Goal: Information Seeking & Learning: Learn about a topic

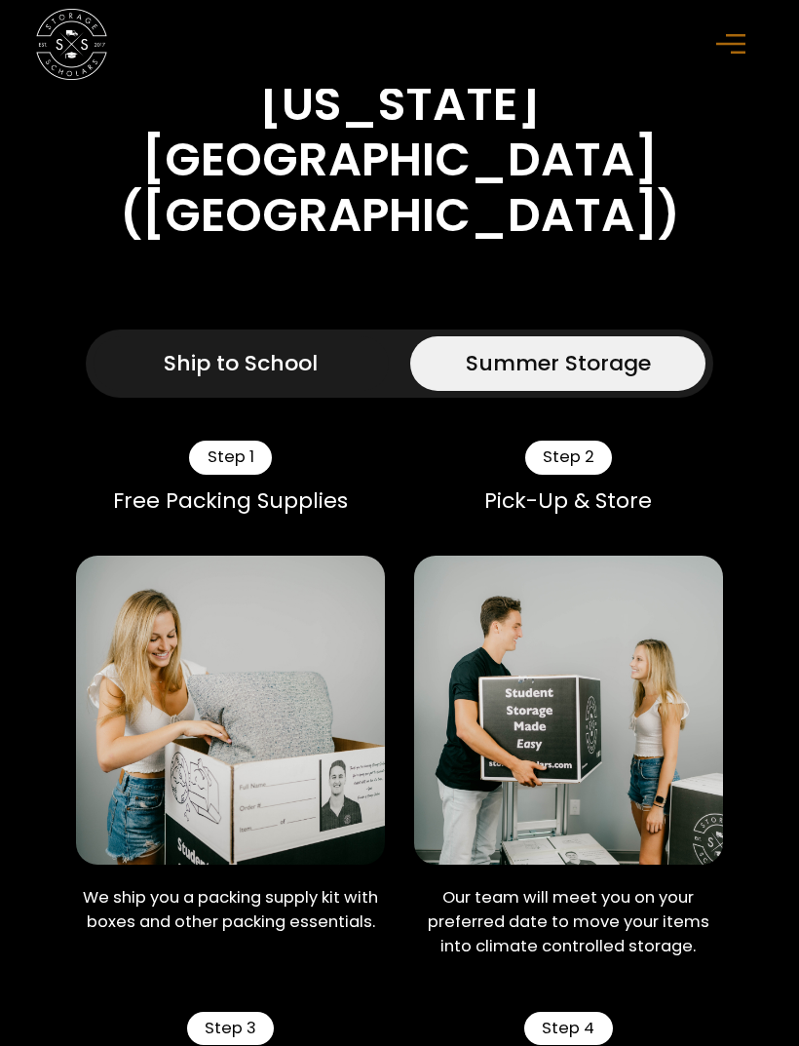
scroll to position [1022, 0]
click at [299, 379] on div "Ship to School" at bounding box center [241, 363] width 154 height 32
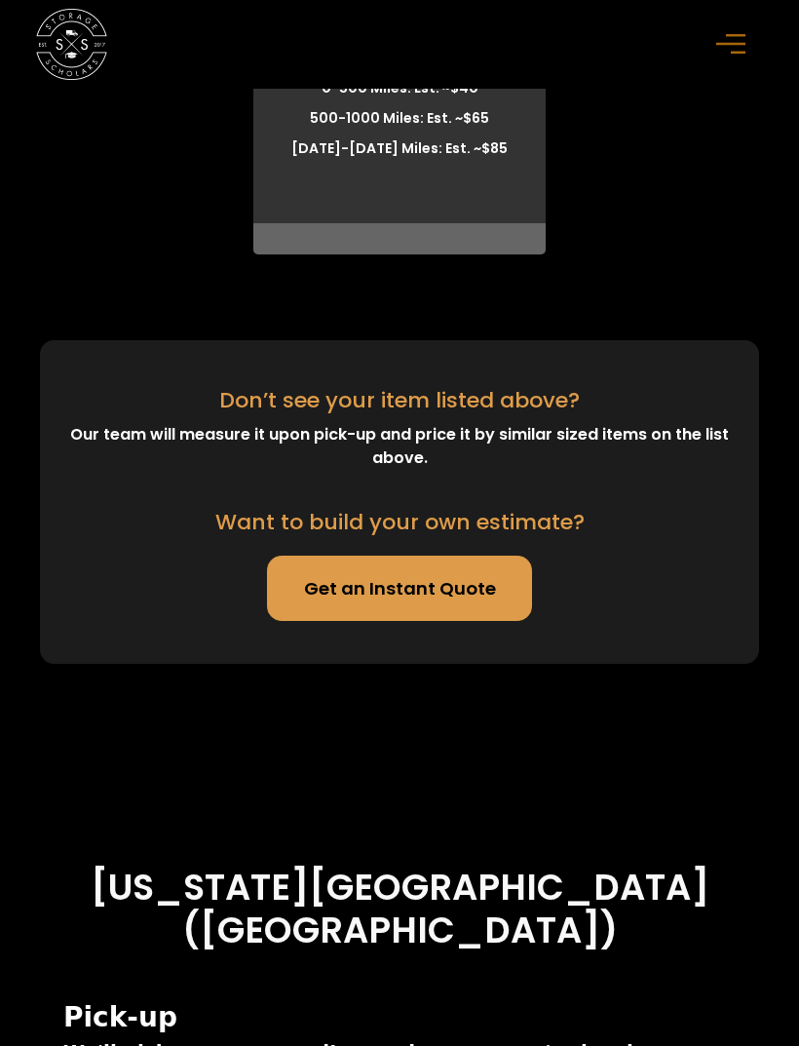
scroll to position [7347, 0]
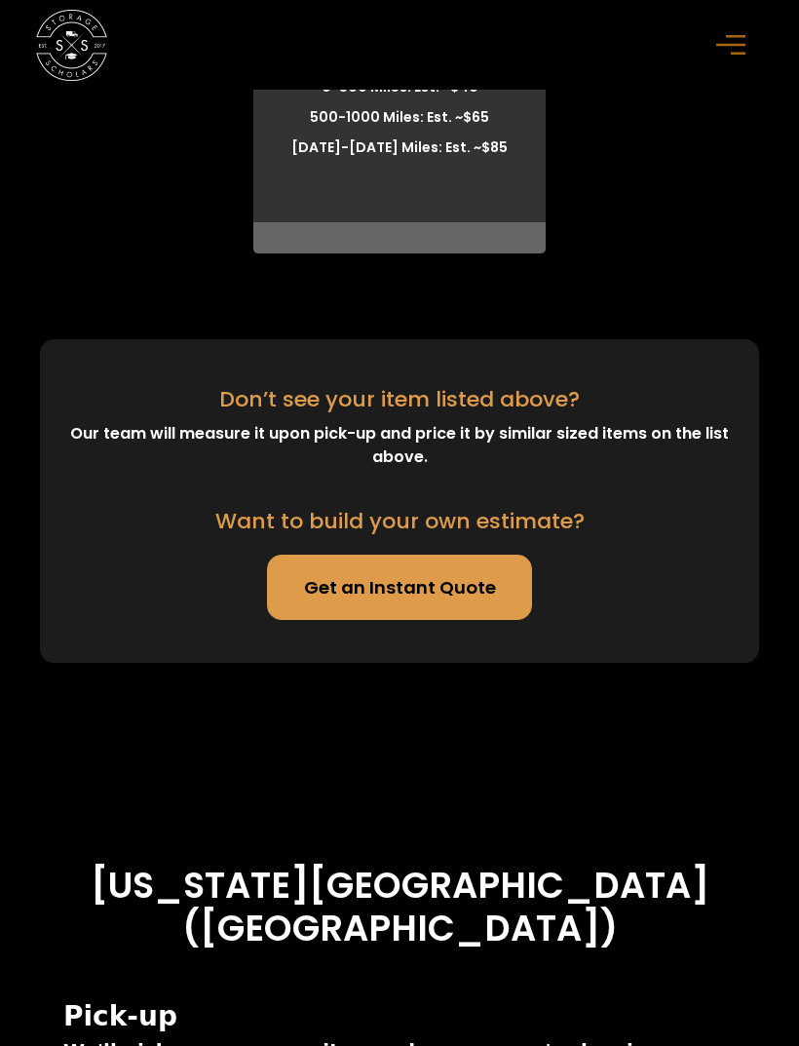
click at [487, 619] on link "Get an Instant Quote" at bounding box center [400, 587] width 266 height 64
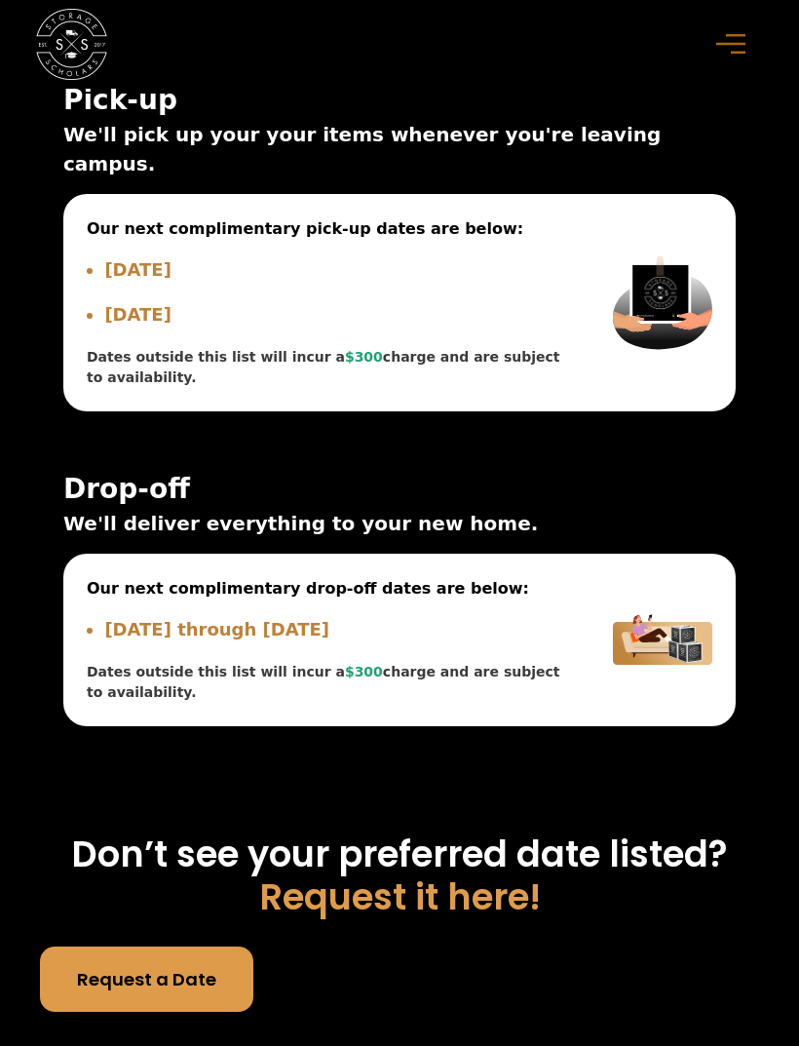
scroll to position [8268, 0]
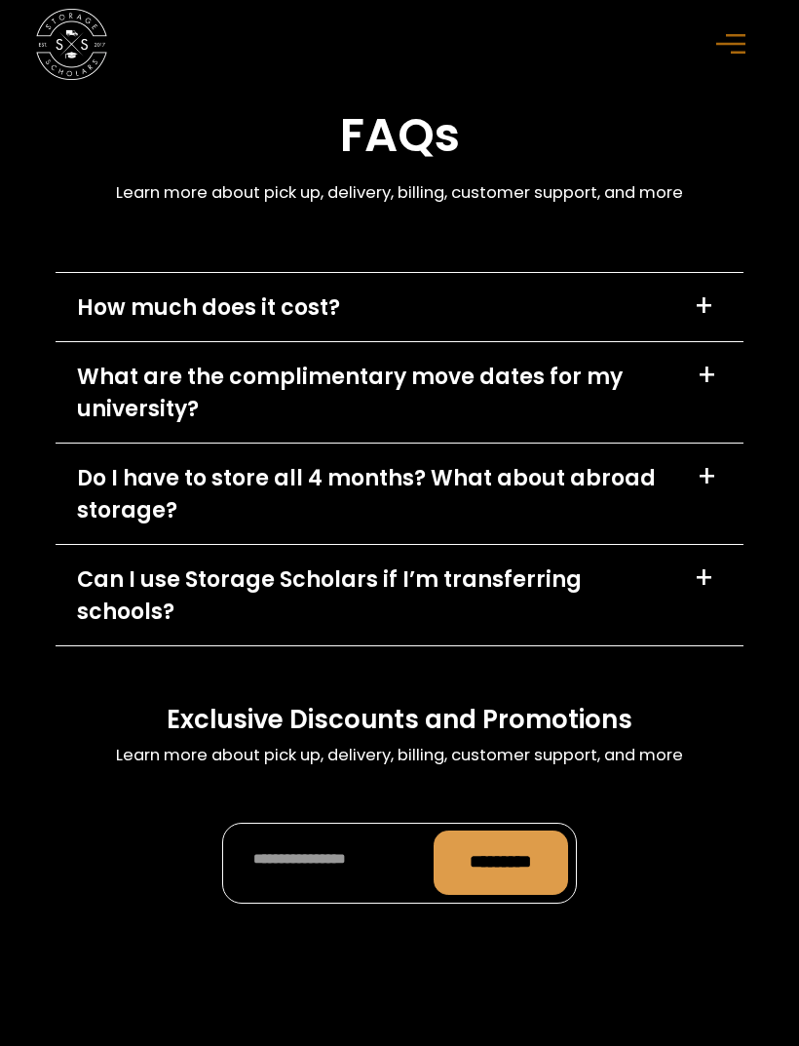
click at [709, 321] on div "+" at bounding box center [704, 306] width 20 height 28
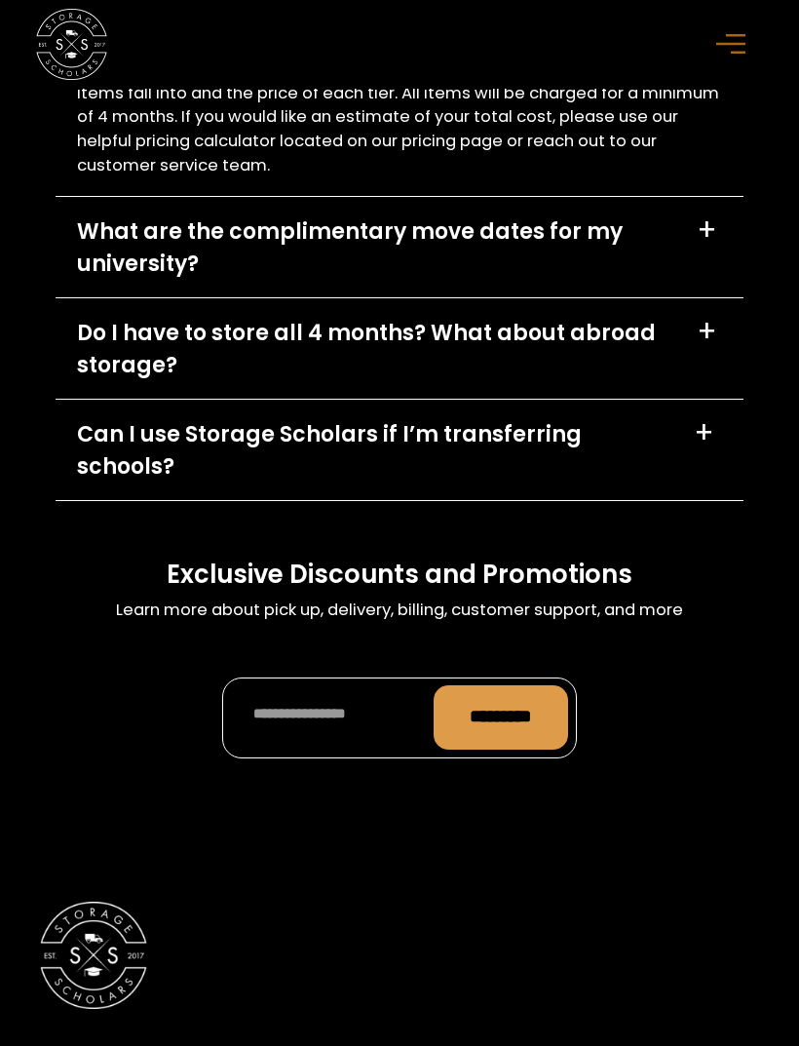
scroll to position [11549, 0]
click at [709, 244] on div "+" at bounding box center [707, 229] width 20 height 28
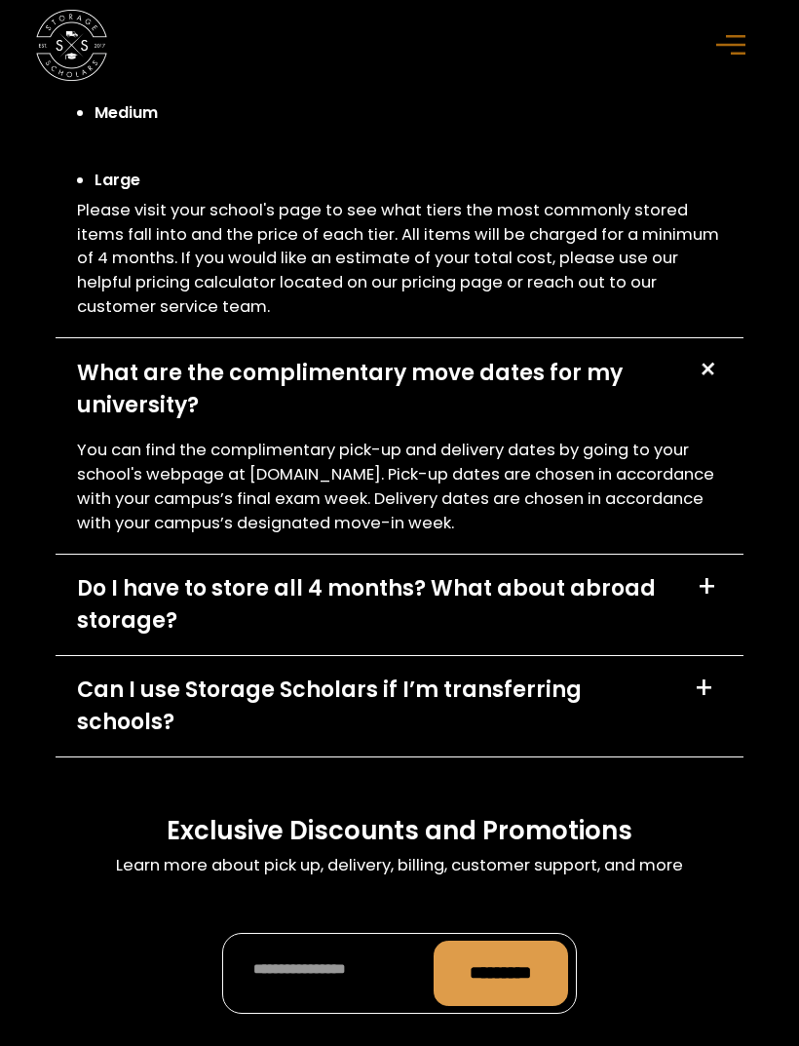
scroll to position [11406, 0]
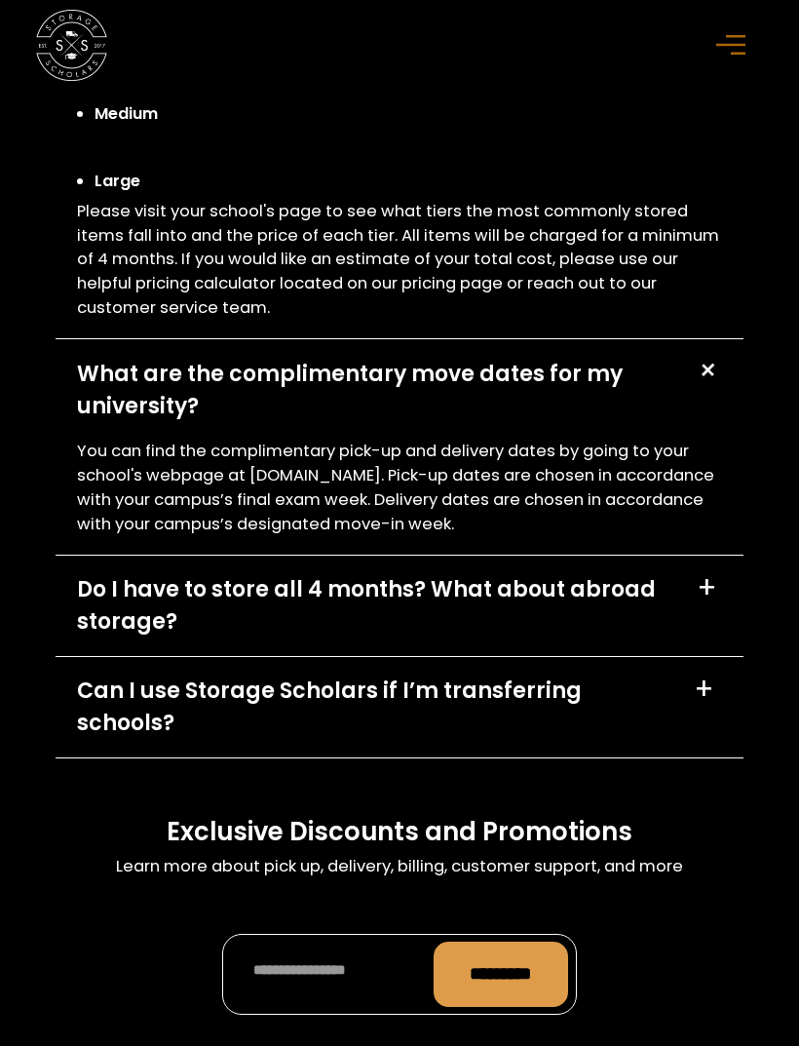
click at [734, 52] on icon "menu" at bounding box center [730, 44] width 29 height 21
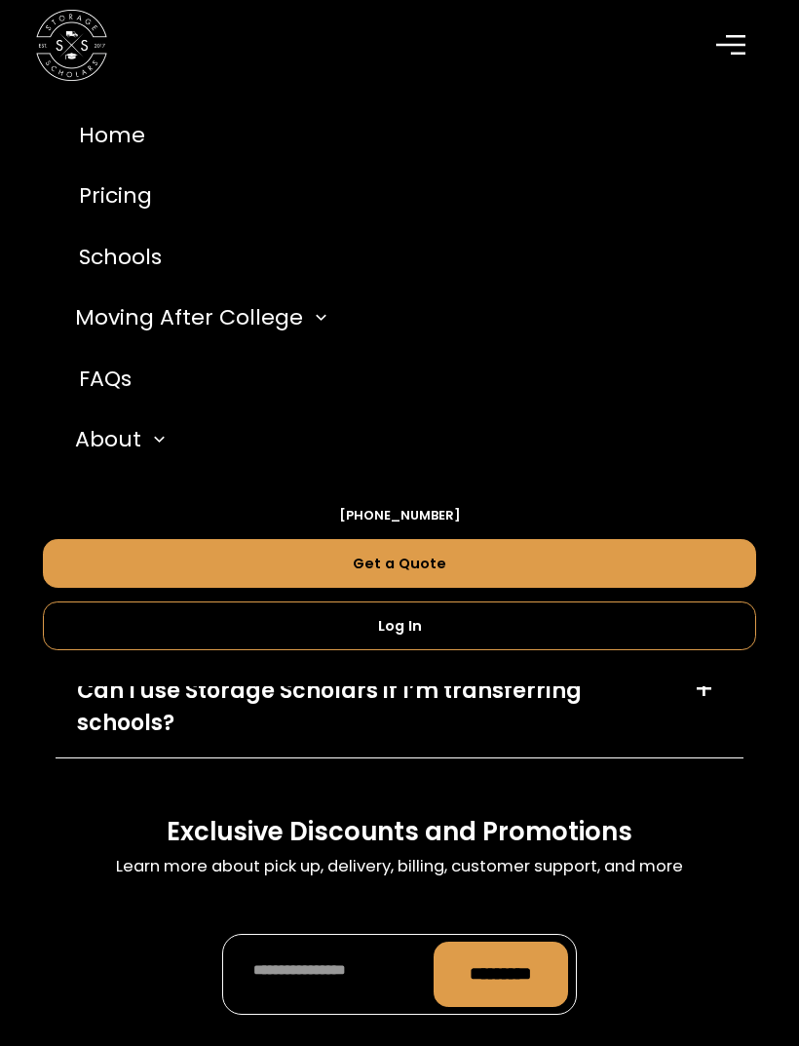
click at [135, 276] on link "Schools" at bounding box center [400, 256] width 714 height 61
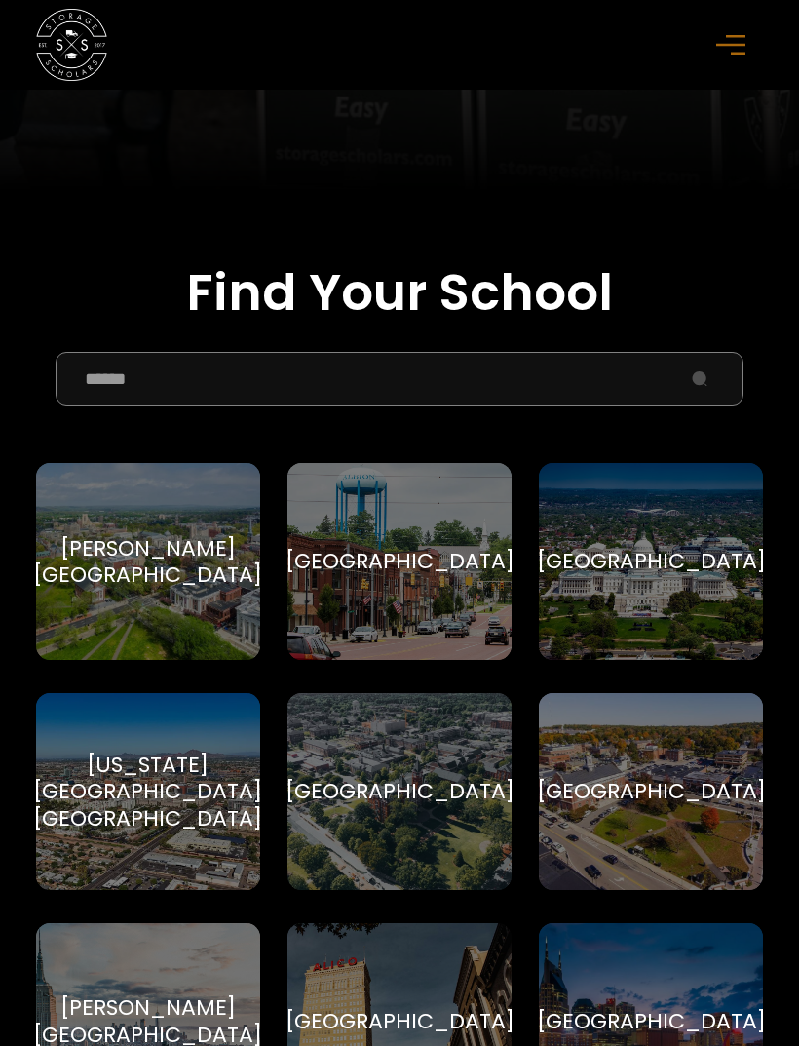
scroll to position [536, 0]
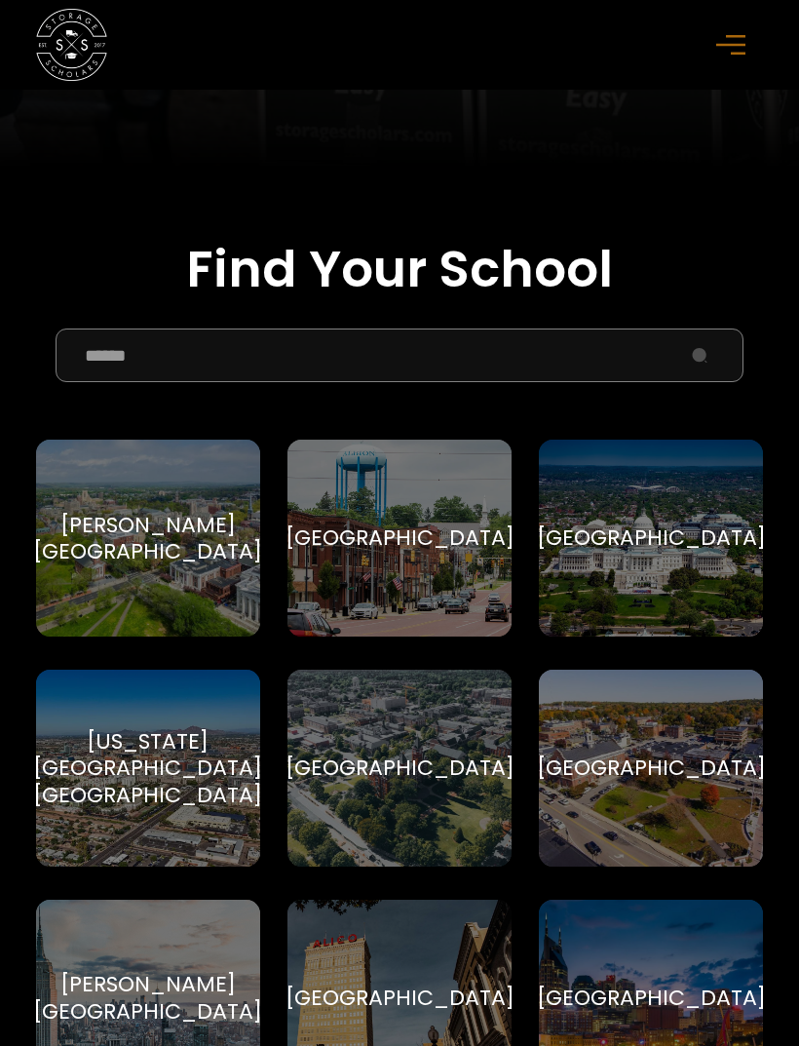
click at [639, 357] on input "School Select Form" at bounding box center [400, 355] width 688 height 54
click at [676, 284] on h2 "Find Your School" at bounding box center [399, 270] width 727 height 60
click at [612, 352] on input "School Select Form" at bounding box center [400, 355] width 688 height 54
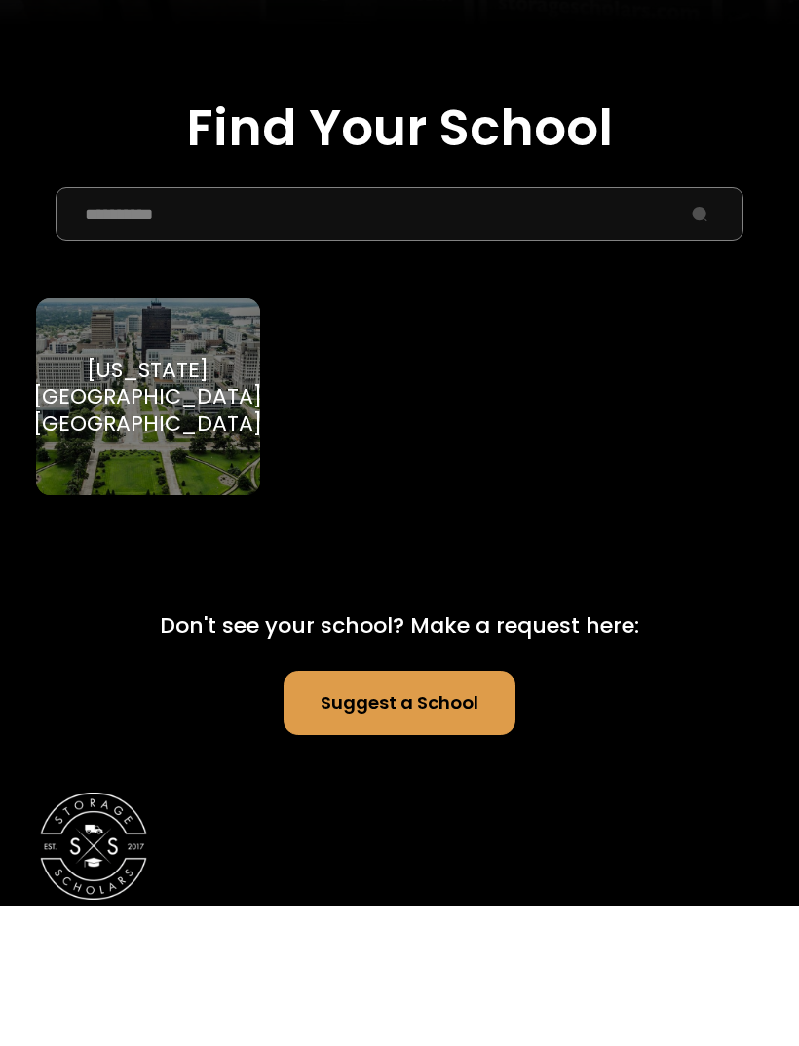
type input "*********"
click at [131, 440] on div "Louisiana State University (LSU) Louisiana State University" at bounding box center [148, 538] width 224 height 197
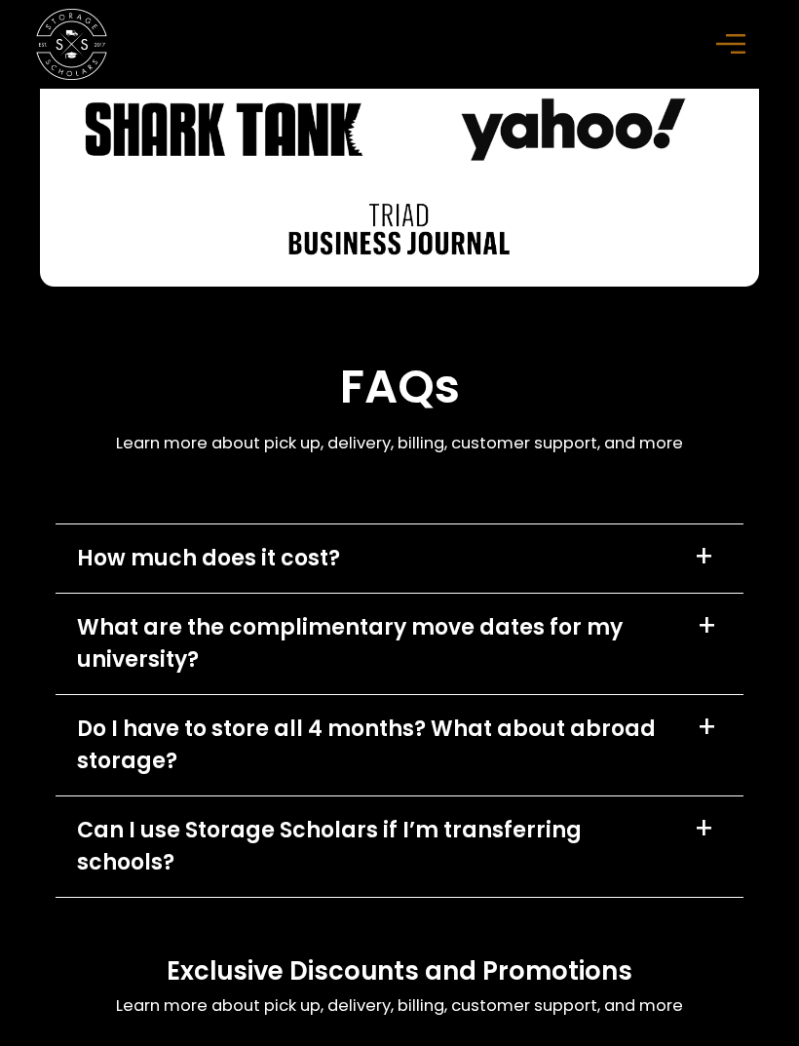
scroll to position [10685, 0]
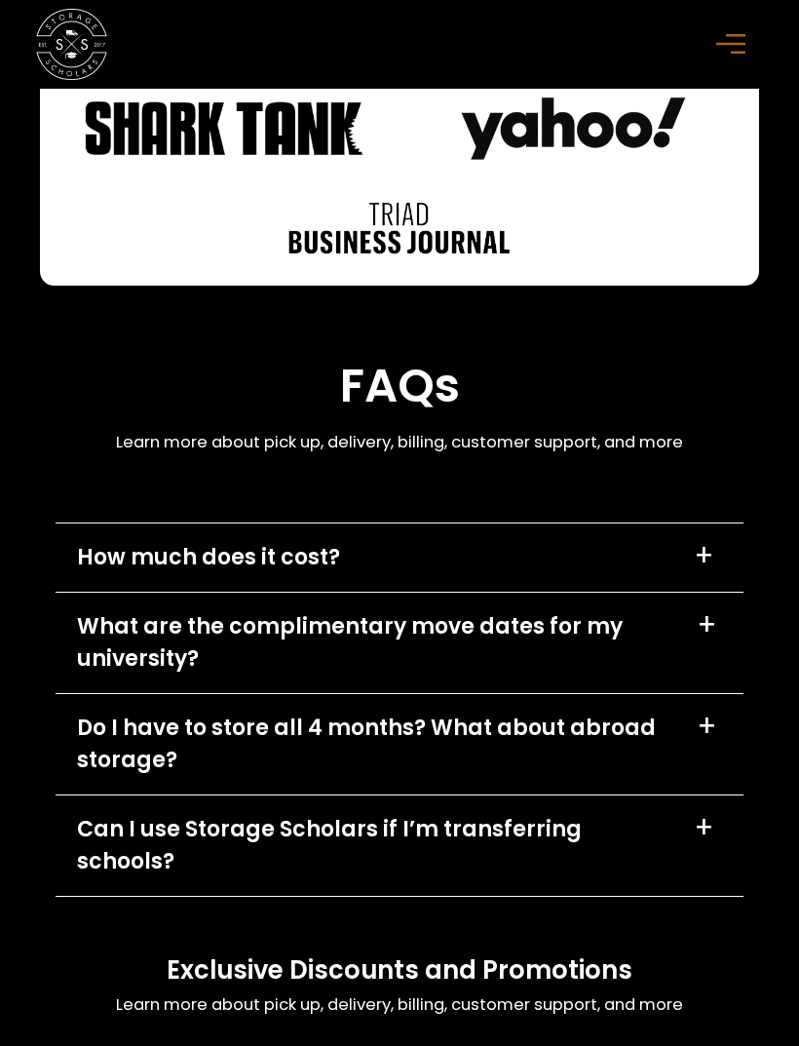
click at [678, 694] on div "What are the complimentary move dates for my university? +" at bounding box center [400, 644] width 688 height 100
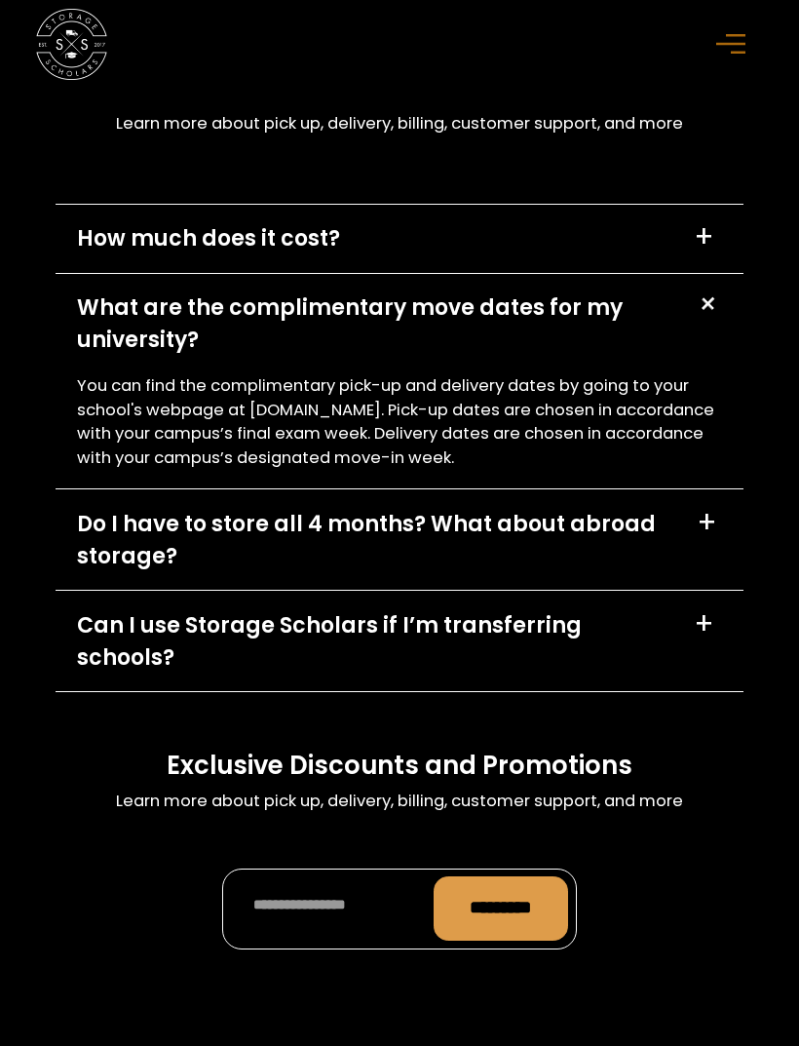
scroll to position [11005, 0]
click at [704, 637] on div "+" at bounding box center [704, 623] width 20 height 28
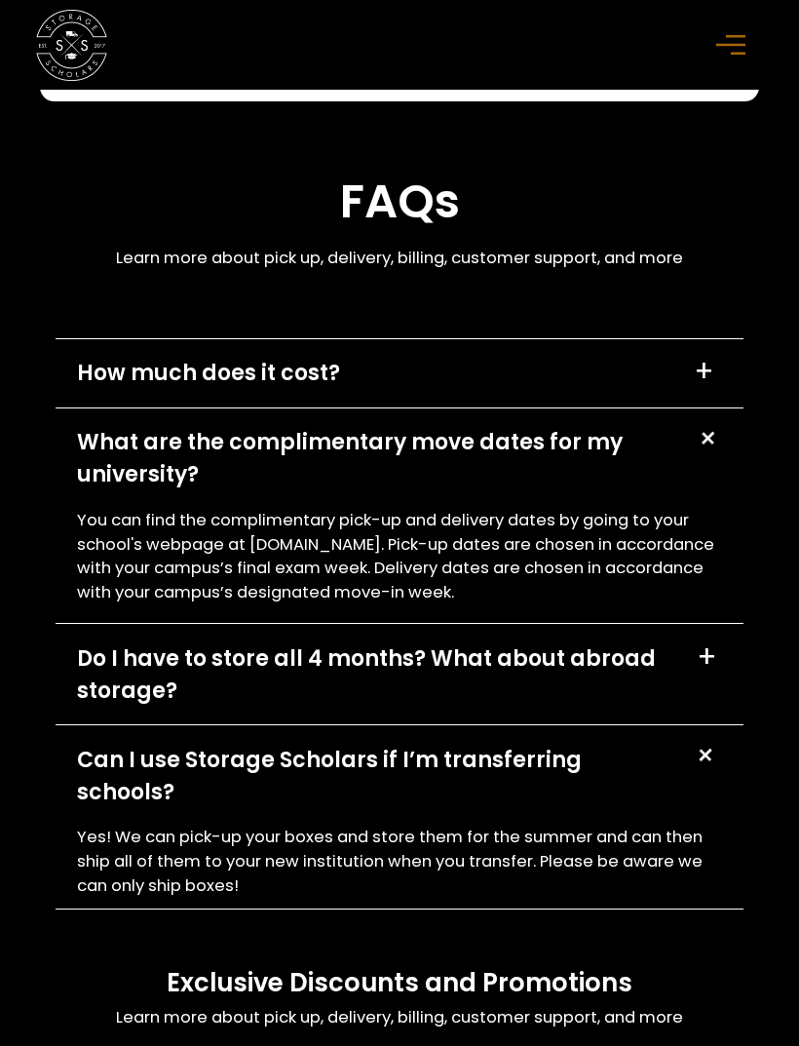
scroll to position [10865, 0]
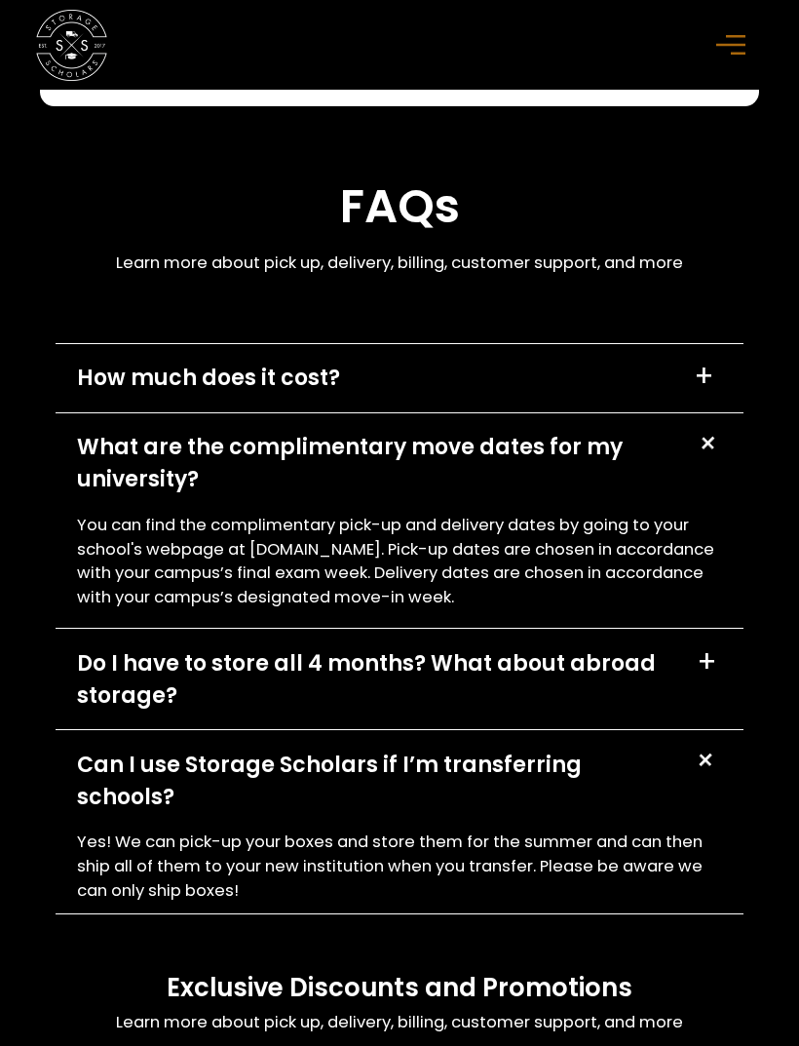
click at [712, 390] on div "+" at bounding box center [704, 376] width 20 height 28
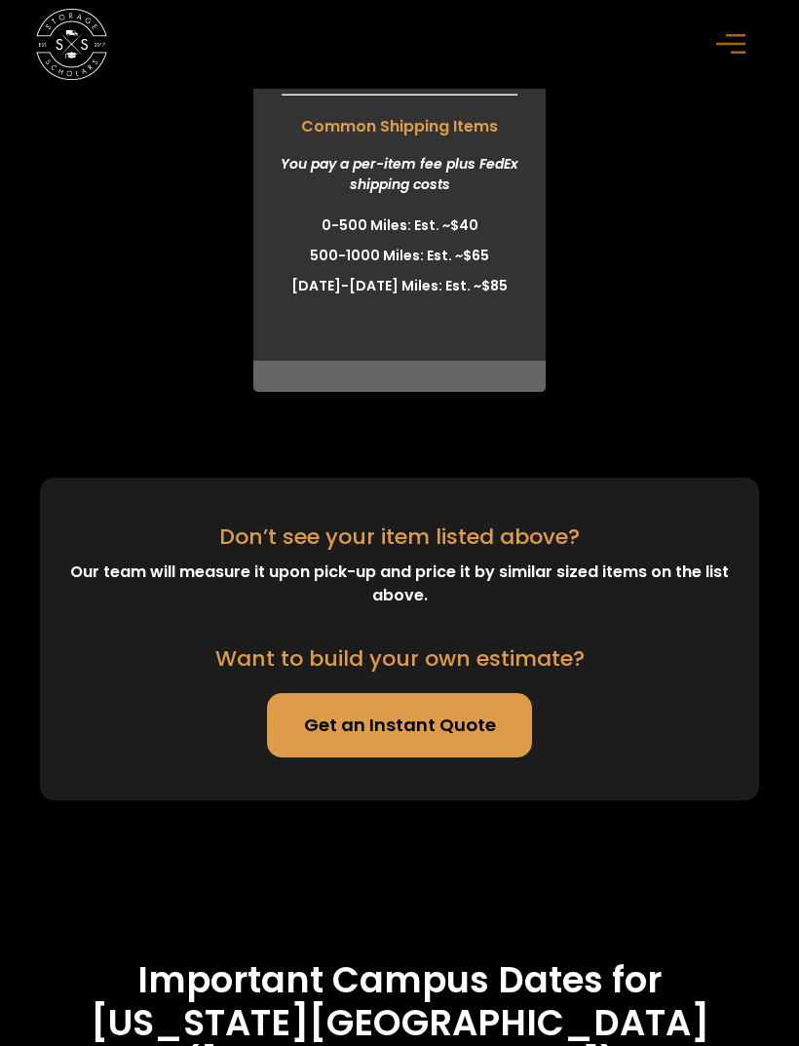
scroll to position [7109, 0]
click at [741, 45] on rect "menu" at bounding box center [730, 45] width 29 height 3
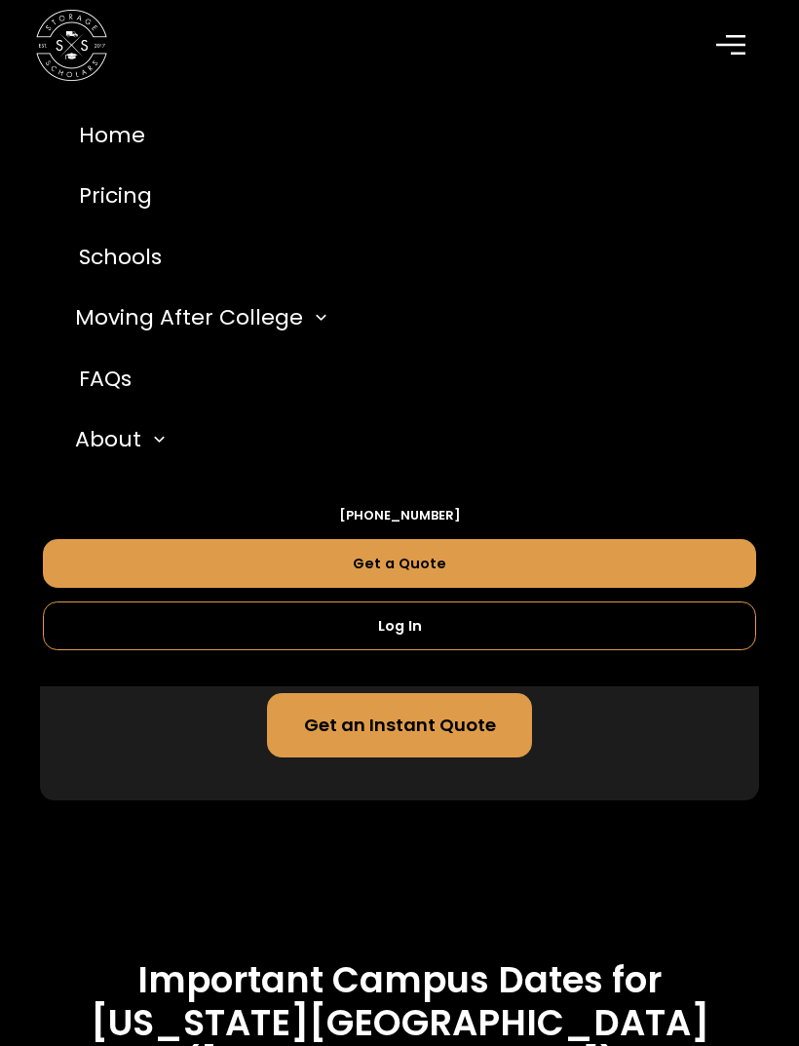
click at [134, 451] on div "About" at bounding box center [108, 439] width 66 height 32
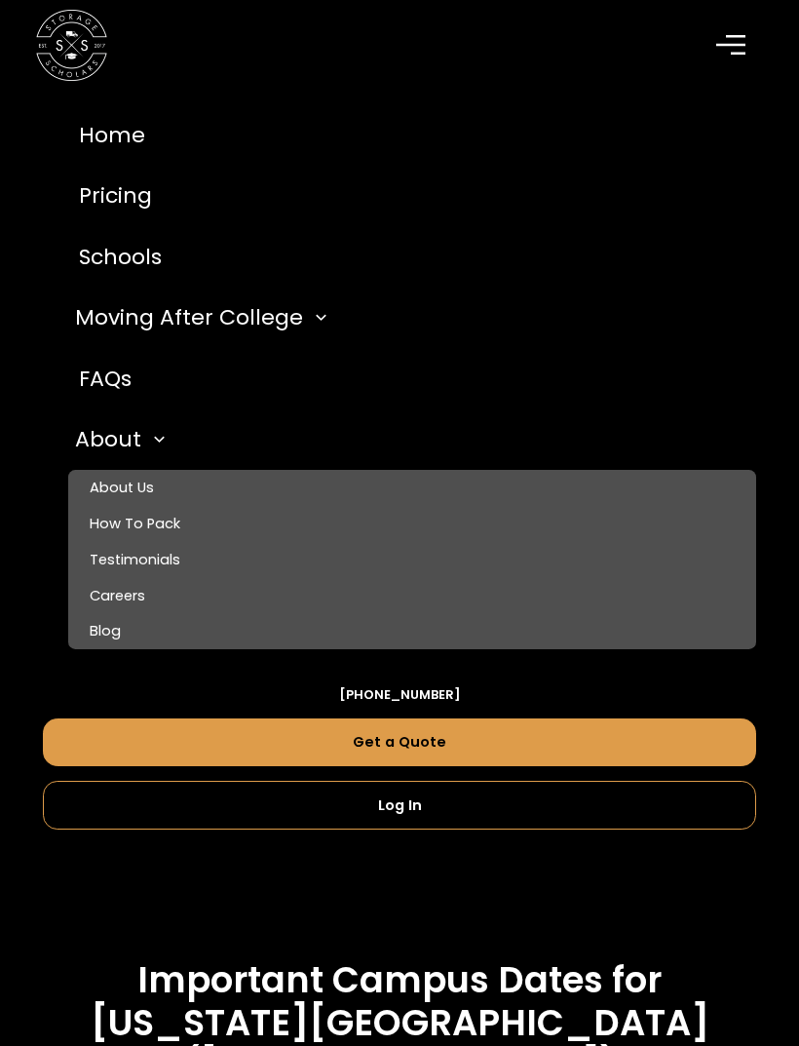
click at [159, 485] on link "About Us" at bounding box center [412, 488] width 688 height 36
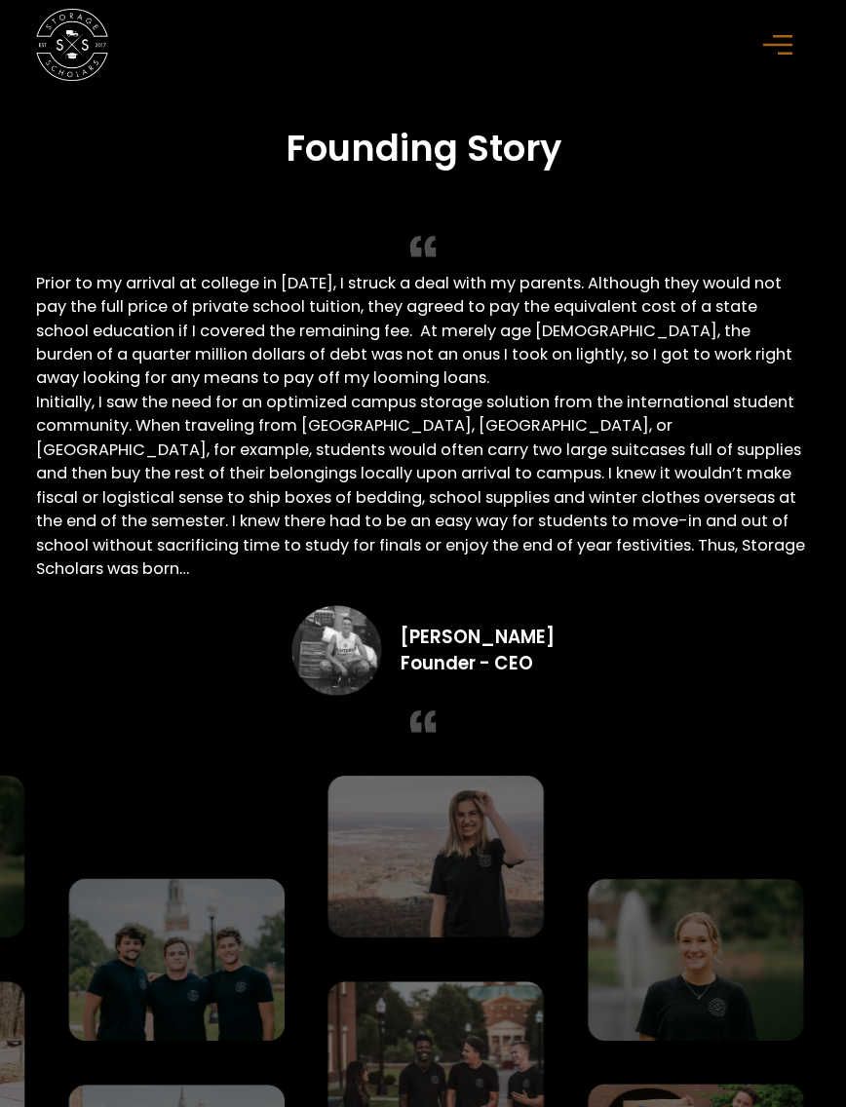
scroll to position [3351, 1]
